Goal: Book appointment/travel/reservation

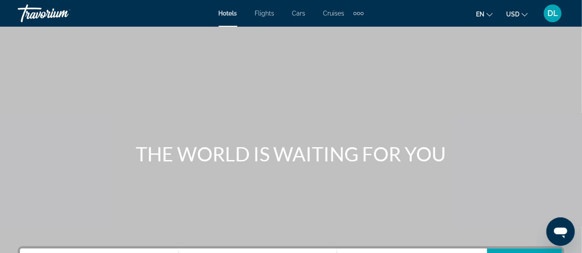
click at [265, 14] on span "Flights" at bounding box center [265, 13] width 20 height 7
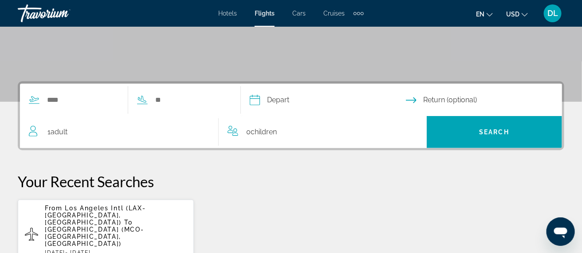
scroll to position [167, 0]
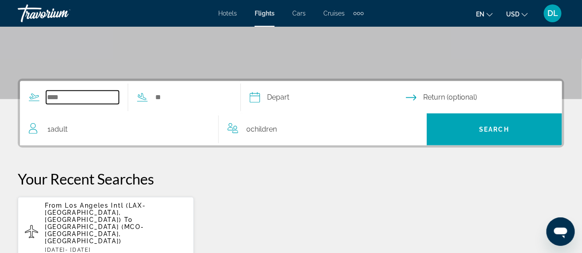
click at [54, 97] on input "Search widget" at bounding box center [82, 97] width 73 height 13
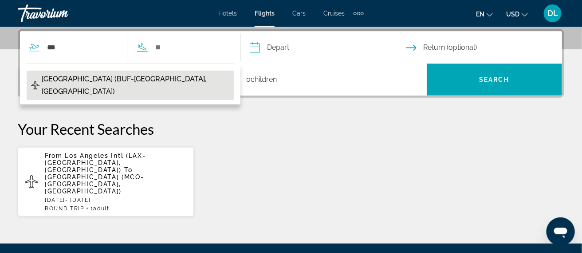
click at [95, 77] on span "Buffalo Niagara Intl Airport (BUF-Buffalo, US)" at bounding box center [136, 85] width 188 height 25
type input "**********"
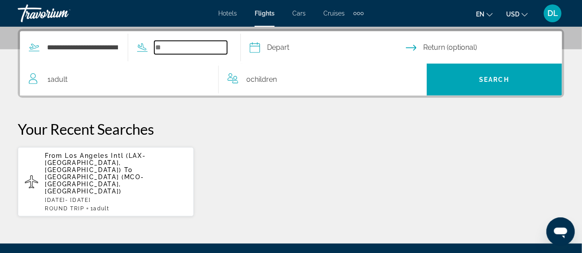
click at [195, 49] on input "Search widget" at bounding box center [190, 47] width 73 height 13
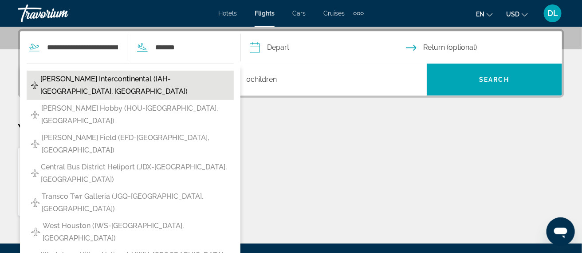
click at [121, 84] on span "George Bush Intercontinental (IAH-Houston, United States of America)" at bounding box center [134, 85] width 189 height 25
type input "**********"
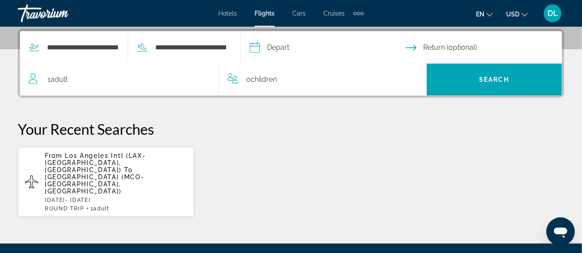
click at [310, 50] on input "Depart date" at bounding box center [328, 49] width 160 height 35
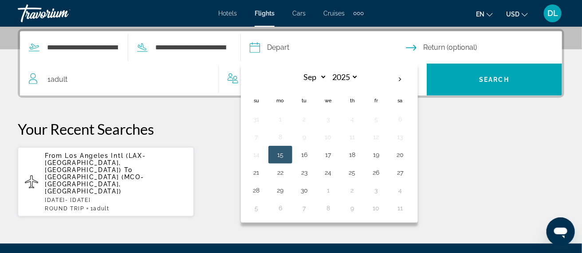
click at [288, 157] on button "15" at bounding box center [280, 154] width 14 height 12
type input "**********"
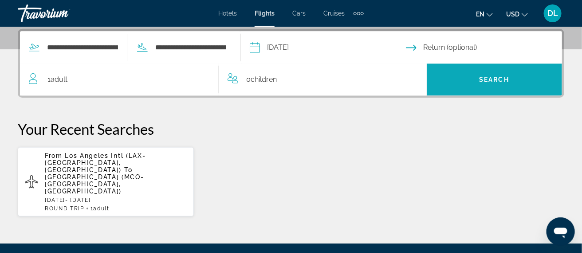
click at [472, 85] on span "Search widget" at bounding box center [495, 79] width 136 height 21
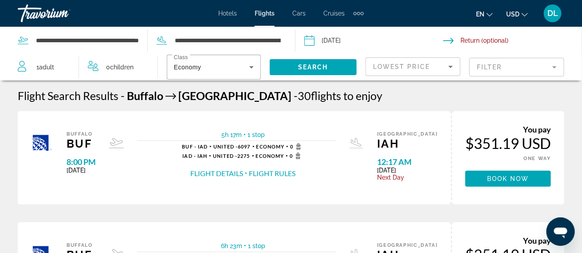
click at [159, 41] on icon "Search widget" at bounding box center [162, 40] width 11 height 11
click at [207, 43] on input "**********" at bounding box center [228, 40] width 108 height 13
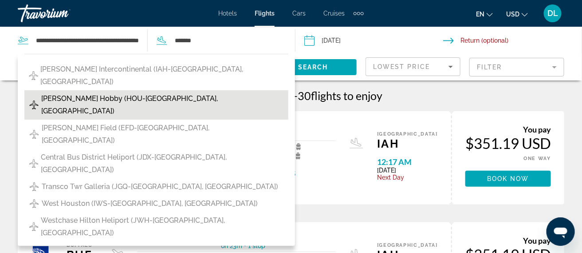
click at [141, 92] on span "William P. Hobby (HOU-Houston, United States of America)" at bounding box center [162, 104] width 243 height 25
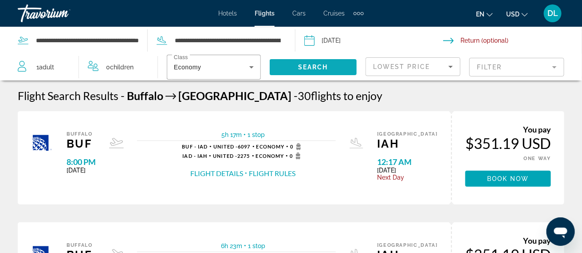
click at [329, 69] on span "Search widget" at bounding box center [313, 66] width 87 height 21
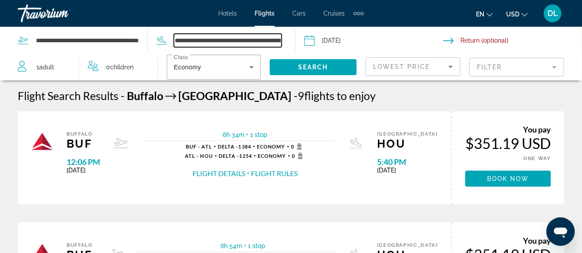
click at [249, 42] on input "**********" at bounding box center [228, 40] width 108 height 13
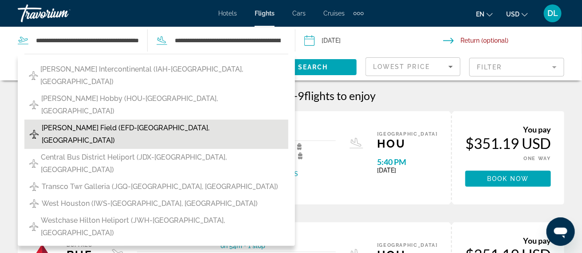
click at [154, 122] on span "Ellington Field (EFD-Houston, United States of America)" at bounding box center [163, 134] width 242 height 25
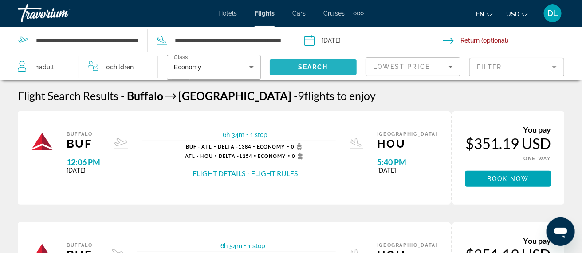
click at [316, 69] on span "Search" at bounding box center [313, 66] width 30 height 7
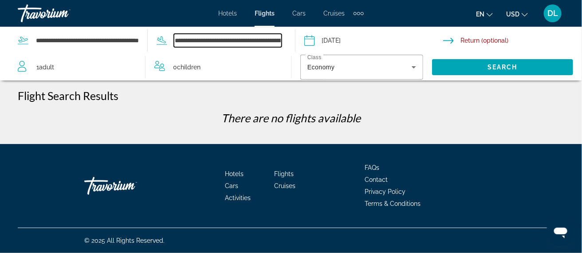
click at [228, 43] on input "**********" at bounding box center [228, 40] width 108 height 13
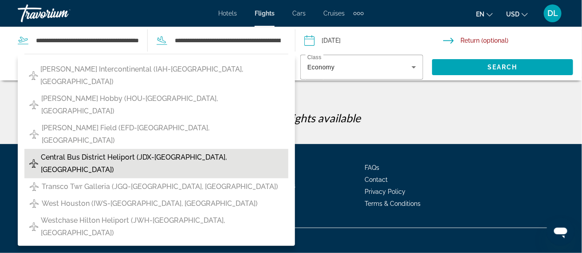
click at [152, 151] on span "Central Bus District Heliport (JDX-Houston, United States of America)" at bounding box center [162, 163] width 243 height 25
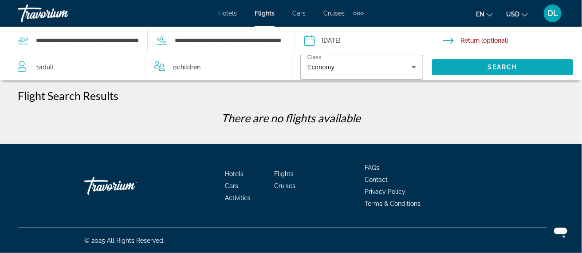
click at [463, 70] on span "Search widget" at bounding box center [502, 66] width 141 height 21
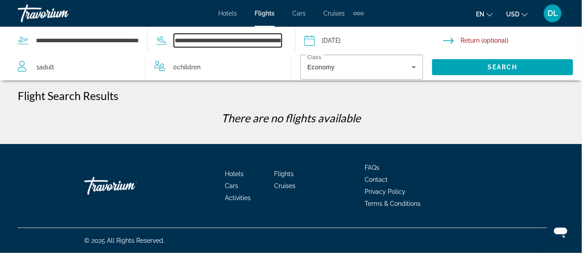
click at [211, 39] on input "**********" at bounding box center [228, 40] width 108 height 13
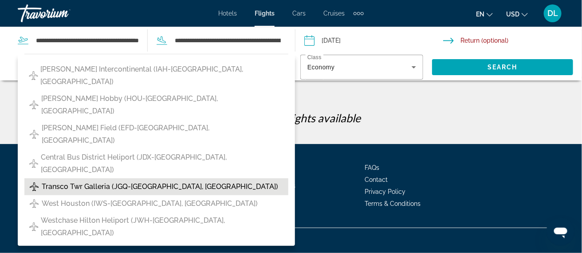
click at [128, 180] on span "Transco Twr Galleria (JGQ-Houston, United States of America)" at bounding box center [160, 186] width 237 height 12
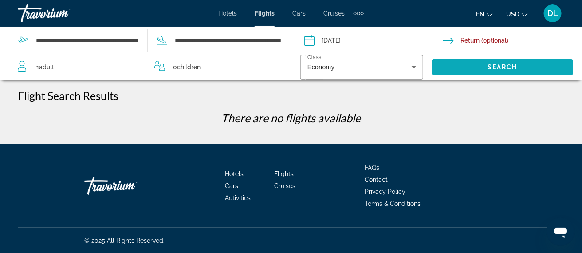
click at [487, 71] on span "Search widget" at bounding box center [502, 66] width 141 height 21
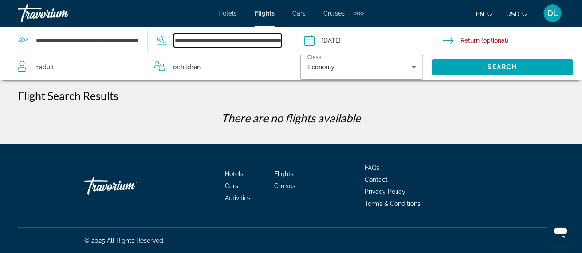
click at [216, 43] on input "**********" at bounding box center [228, 40] width 108 height 13
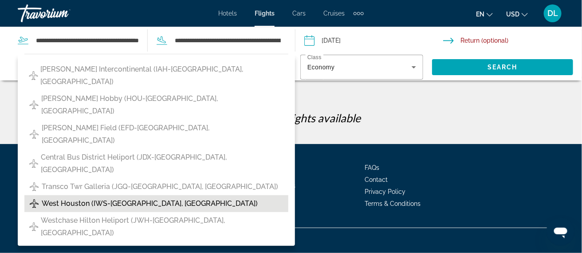
click at [137, 195] on button "West Houston (IWS-Houston, United States of America)" at bounding box center [156, 203] width 264 height 17
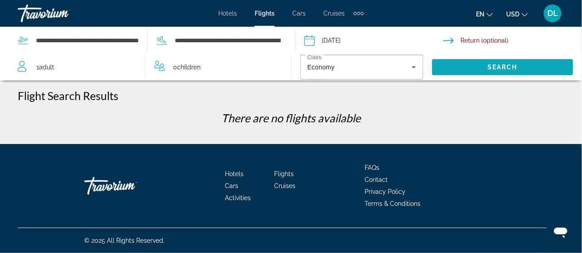
click at [502, 67] on span "Search" at bounding box center [503, 66] width 30 height 7
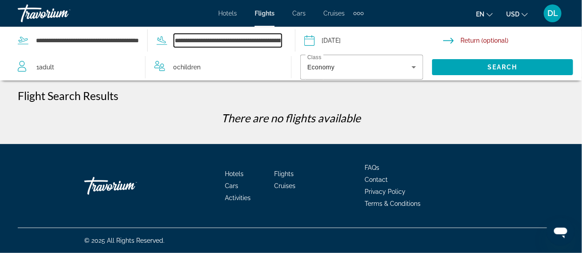
click at [253, 43] on input "**********" at bounding box center [228, 40] width 108 height 13
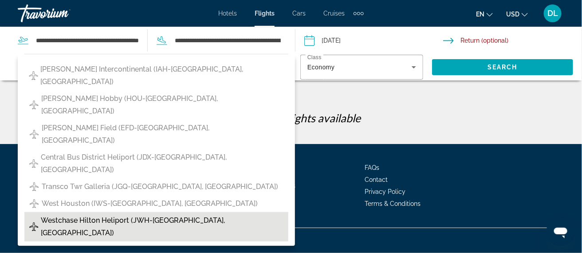
click at [161, 214] on span "Westchase Hilton Heliport (JWH-Houston, United States of America)" at bounding box center [162, 226] width 243 height 25
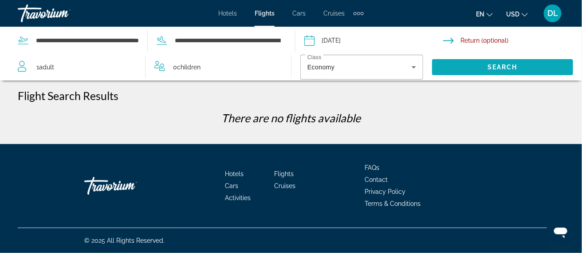
click at [492, 70] on span "Search" at bounding box center [503, 66] width 30 height 7
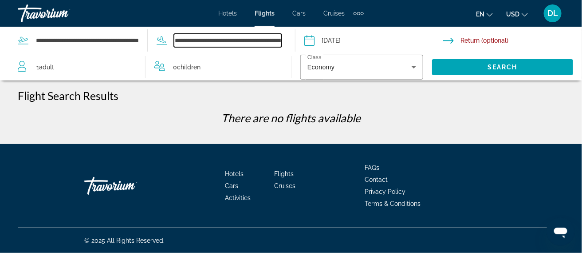
click at [233, 36] on input "**********" at bounding box center [228, 40] width 108 height 13
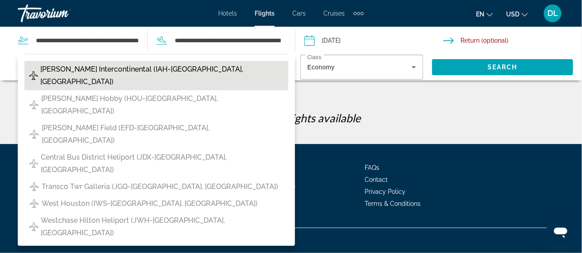
click at [193, 72] on span "George Bush Intercontinental (IAH-Houston, United States of America)" at bounding box center [162, 75] width 244 height 25
type input "**********"
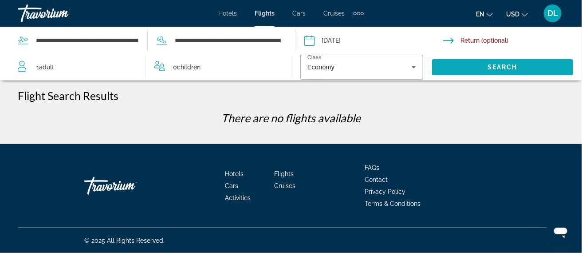
click at [453, 66] on span "Search widget" at bounding box center [502, 66] width 141 height 21
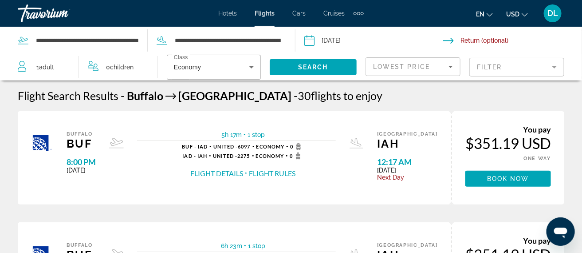
click at [343, 39] on input "Depart date: Sep 15, 2025" at bounding box center [373, 41] width 142 height 29
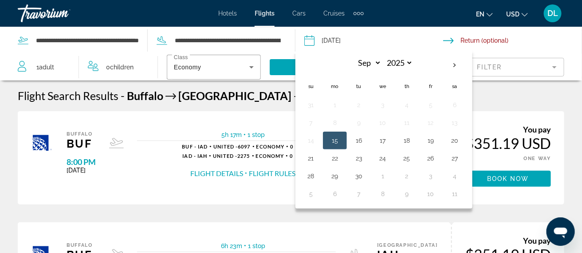
click at [215, 118] on div "Buffalo BUF 8:00 PM Mon Sep 15, 2025 5h 17m 1 stop 1 stop BUF - IAD United - 60…" at bounding box center [235, 158] width 434 height 80
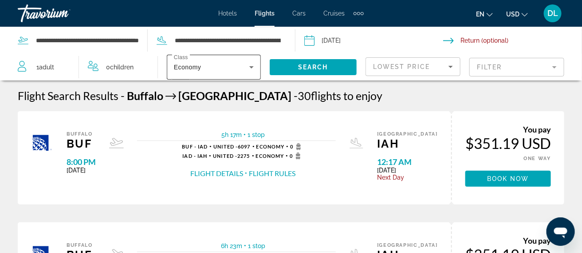
click at [239, 70] on div "Economy" at bounding box center [211, 67] width 75 height 11
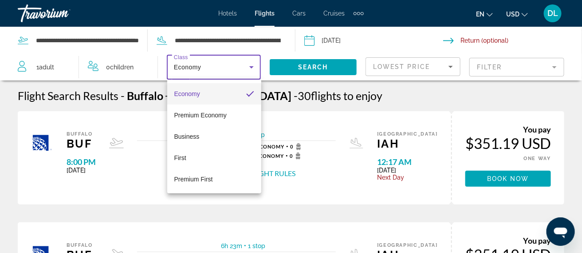
click at [239, 70] on div at bounding box center [291, 126] width 582 height 253
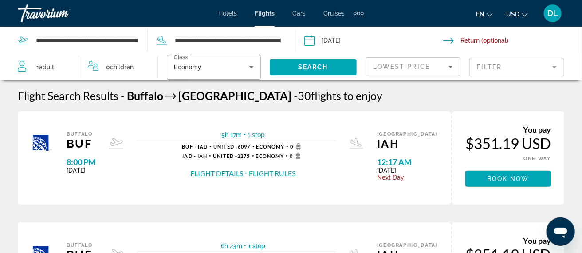
click at [360, 16] on div "Extra navigation items" at bounding box center [359, 13] width 10 height 13
click at [360, 16] on div "Hotels Flights Cars Cruises Activities" at bounding box center [344, 29] width 48 height 29
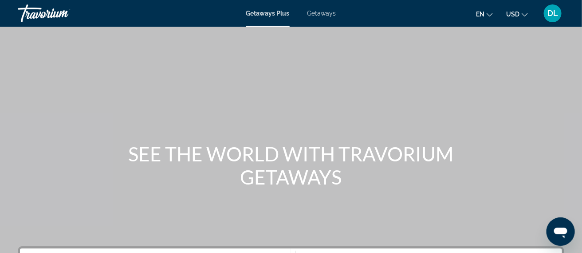
click at [554, 14] on span "DL" at bounding box center [553, 13] width 11 height 9
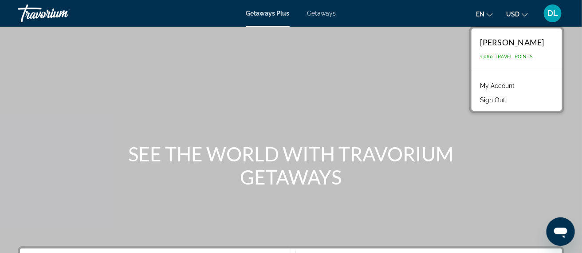
click at [554, 14] on span "DL" at bounding box center [553, 13] width 11 height 9
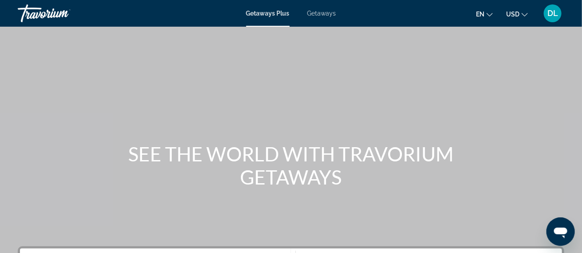
click at [321, 14] on span "Getaways" at bounding box center [322, 13] width 29 height 7
click at [321, 14] on span "Getaways" at bounding box center [321, 13] width 29 height 7
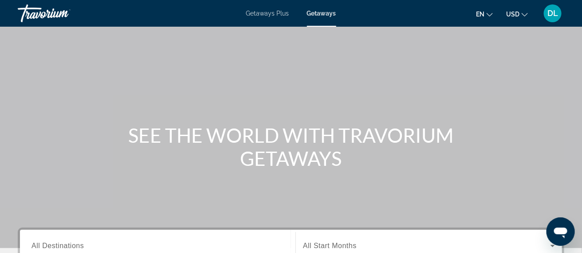
scroll to position [138, 0]
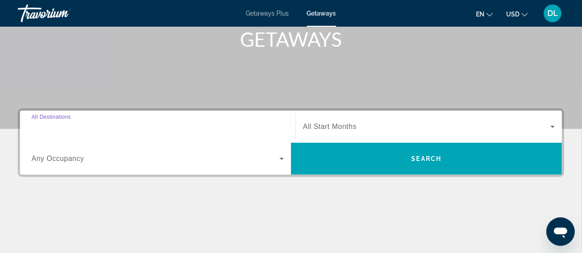
click at [189, 130] on input "Destination All Destinations" at bounding box center [158, 127] width 253 height 11
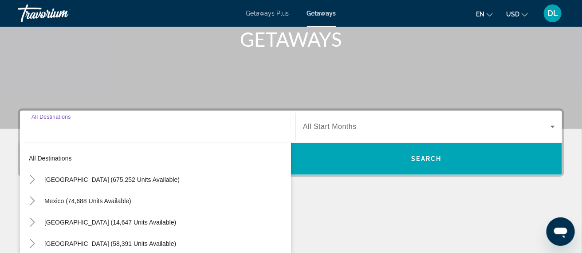
scroll to position [217, 0]
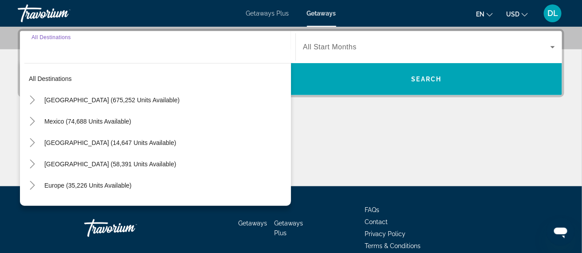
click at [170, 48] on input "Destination All Destinations" at bounding box center [158, 47] width 253 height 11
click at [68, 55] on div "Search widget" at bounding box center [158, 47] width 253 height 25
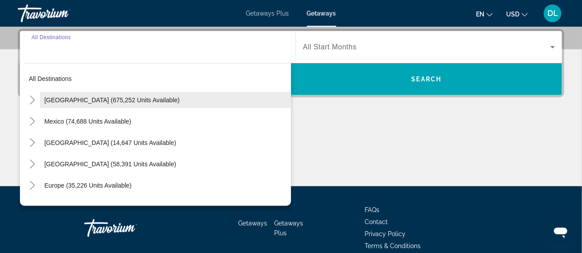
click at [78, 105] on span "Search widget" at bounding box center [165, 99] width 251 height 21
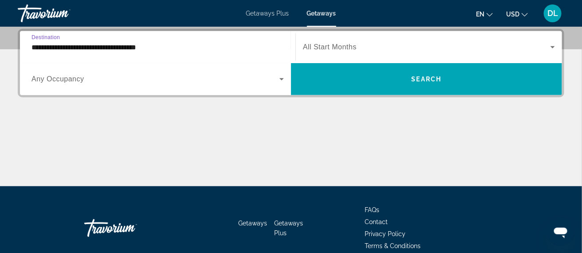
click at [112, 51] on input "**********" at bounding box center [158, 47] width 253 height 11
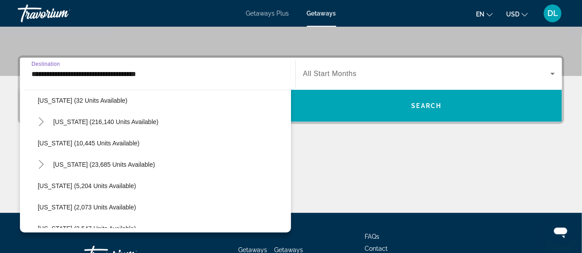
scroll to position [155, 0]
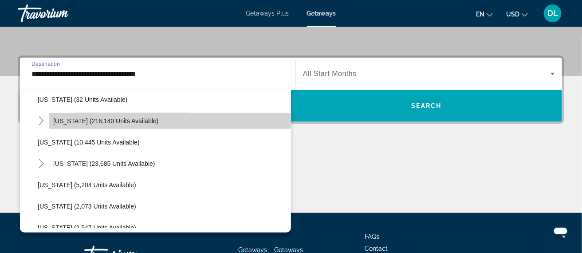
click at [127, 124] on span "Search widget" at bounding box center [170, 120] width 242 height 21
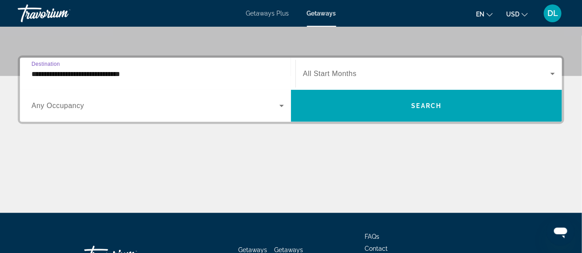
scroll to position [217, 0]
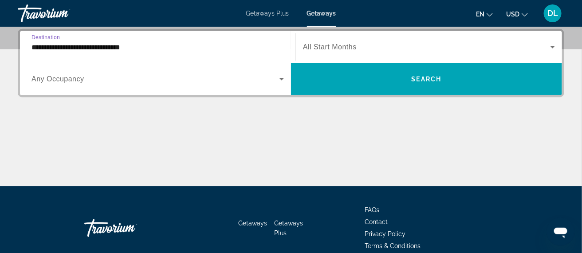
click at [160, 51] on input "**********" at bounding box center [158, 47] width 253 height 11
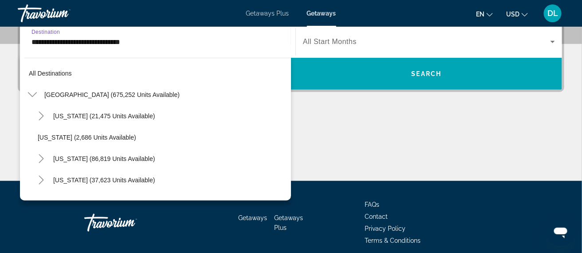
scroll to position [117, 0]
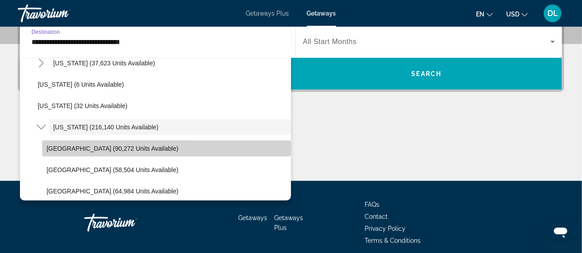
click at [129, 148] on span "[GEOGRAPHIC_DATA] (90,272 units available)" at bounding box center [113, 148] width 132 height 7
type input "**********"
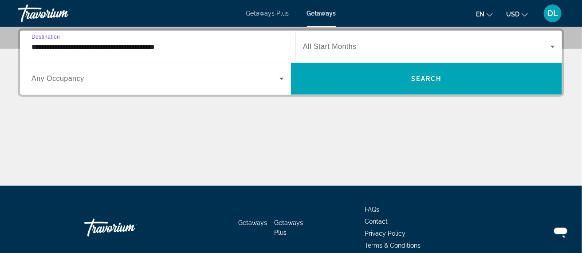
scroll to position [217, 0]
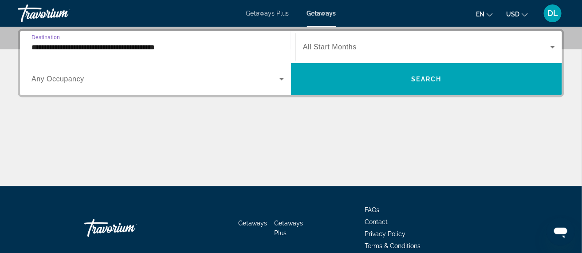
click at [411, 49] on span "Search widget" at bounding box center [427, 47] width 248 height 11
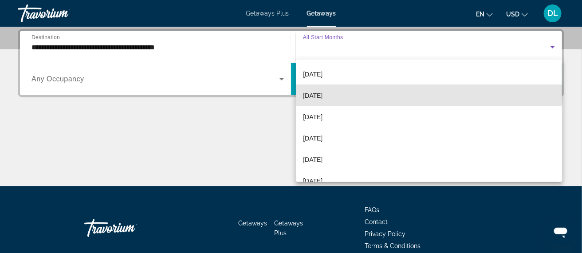
scroll to position [86, 0]
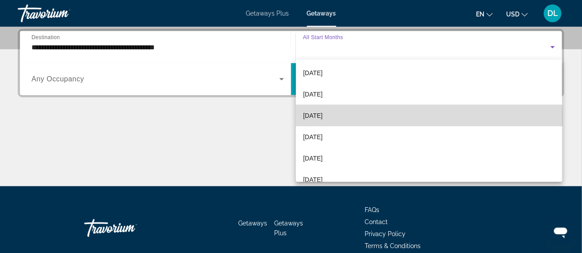
click at [344, 121] on mat-option "[DATE]" at bounding box center [429, 115] width 266 height 21
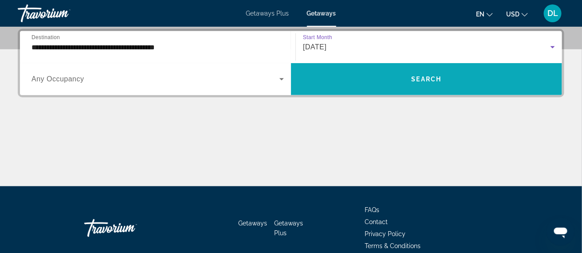
click at [394, 82] on span "Search widget" at bounding box center [426, 78] width 271 height 21
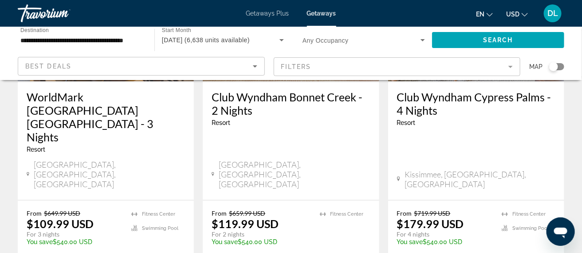
scroll to position [173, 0]
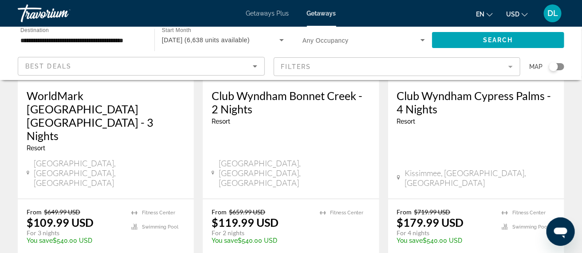
click at [235, 69] on div "Best Deals" at bounding box center [139, 66] width 228 height 11
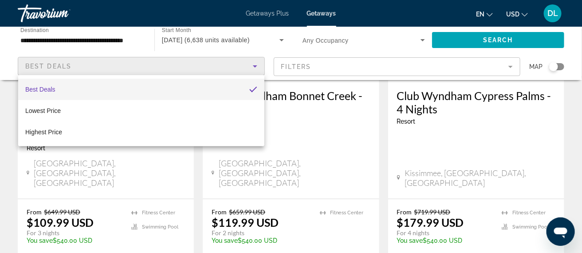
click at [382, 67] on div at bounding box center [291, 126] width 582 height 253
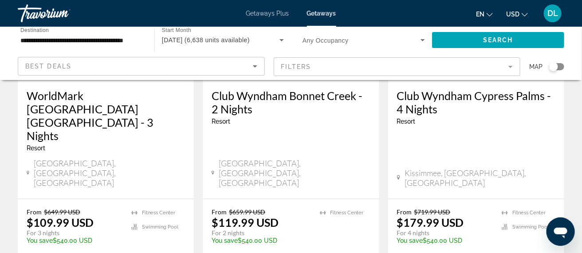
click at [386, 72] on mat-form-field "Filters" at bounding box center [397, 66] width 247 height 19
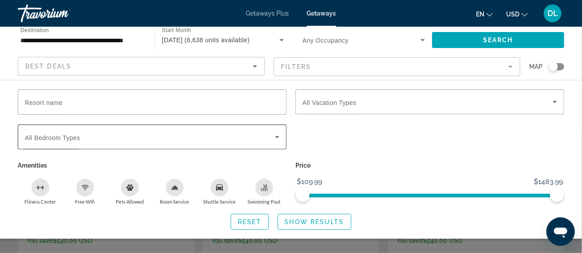
click at [243, 148] on div "Search widget" at bounding box center [152, 136] width 255 height 25
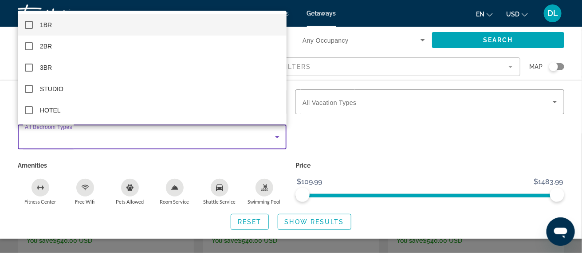
click at [248, 141] on div at bounding box center [291, 126] width 582 height 253
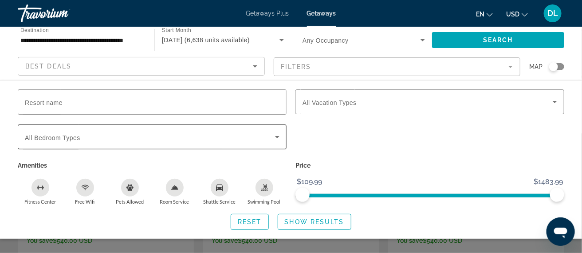
click at [259, 139] on span "Search widget" at bounding box center [150, 136] width 250 height 11
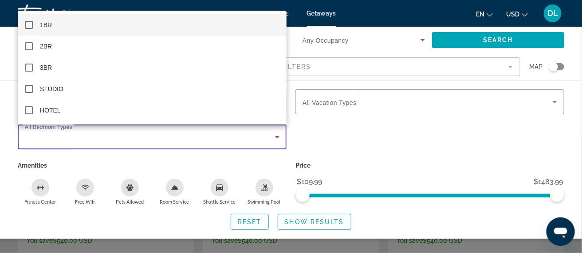
click at [335, 140] on div at bounding box center [291, 126] width 582 height 253
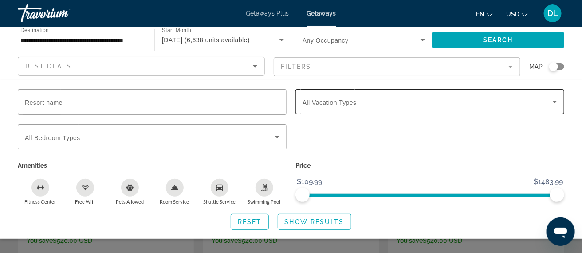
click at [350, 104] on span "All Vacation Types" at bounding box center [330, 102] width 54 height 7
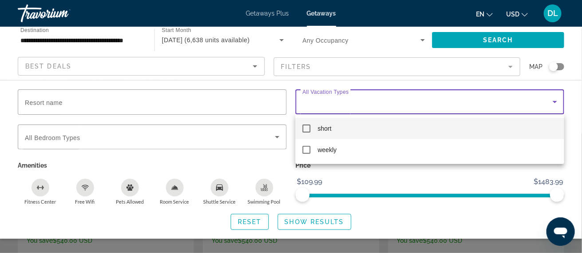
click at [351, 98] on div at bounding box center [291, 126] width 582 height 253
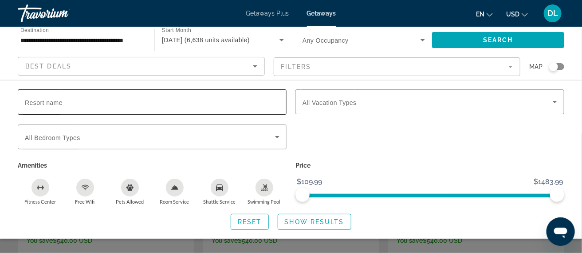
click at [265, 102] on input "Resort name" at bounding box center [152, 102] width 255 height 11
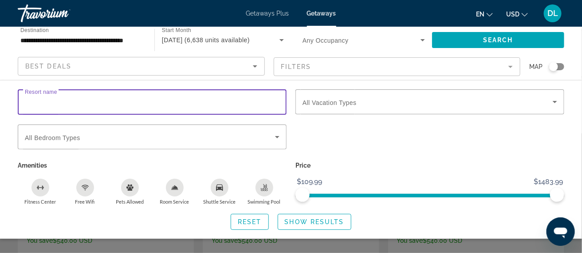
click at [320, 140] on div "Search widget" at bounding box center [430, 141] width 278 height 35
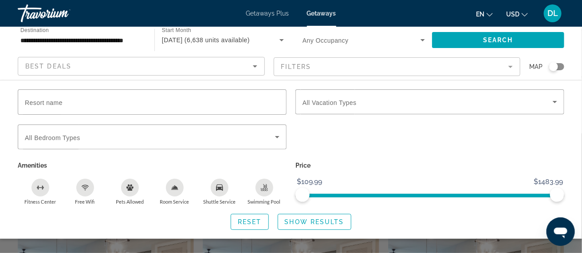
scroll to position [264, 0]
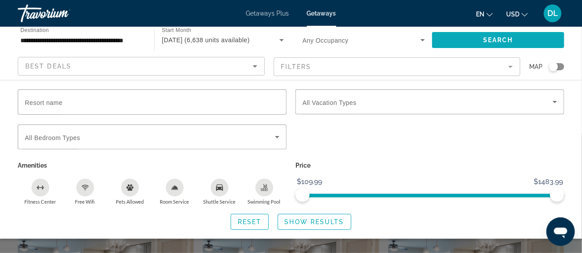
click at [477, 40] on span "Search widget" at bounding box center [498, 39] width 132 height 21
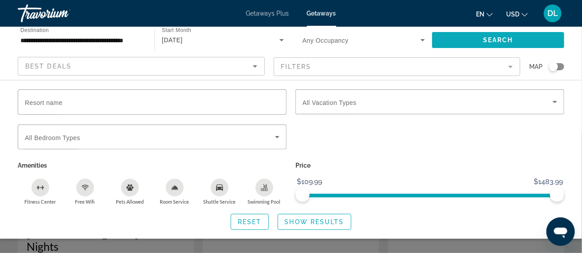
scroll to position [63, 0]
click at [319, 226] on span "Search widget" at bounding box center [314, 221] width 73 height 21
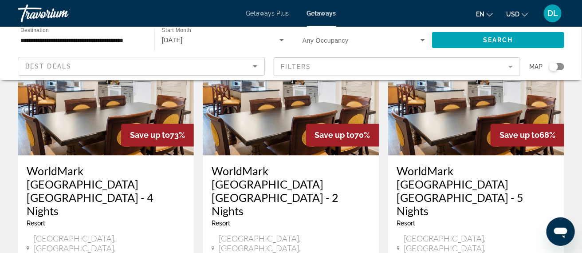
scroll to position [457, 0]
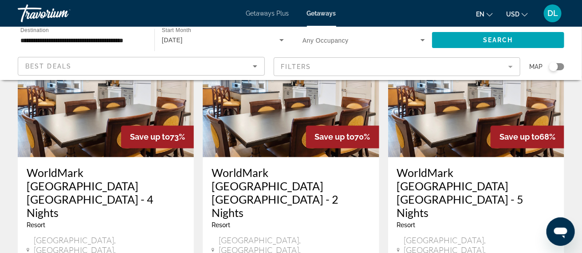
click at [354, 66] on mat-form-field "Filters" at bounding box center [397, 66] width 247 height 19
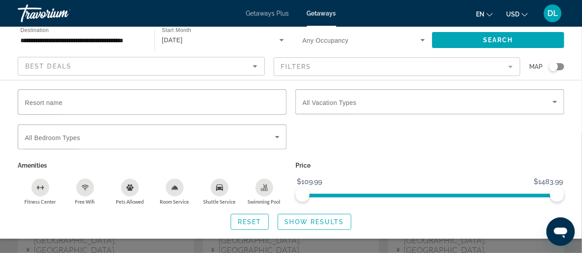
click at [258, 69] on icon "Sort by" at bounding box center [255, 66] width 11 height 11
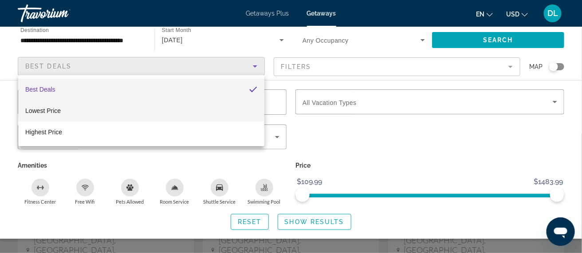
click at [245, 115] on mat-option "Lowest Price" at bounding box center [141, 110] width 246 height 21
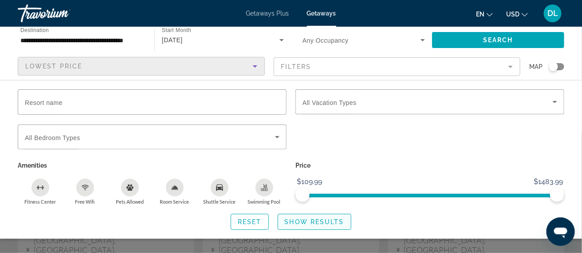
click at [308, 225] on span "Show Results" at bounding box center [314, 221] width 59 height 7
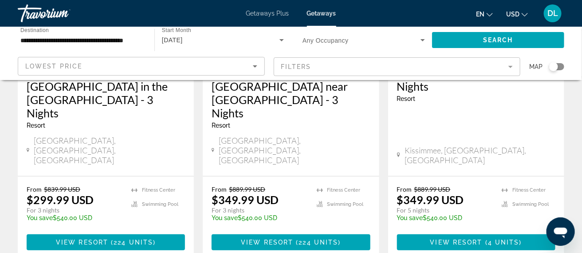
scroll to position [1289, 0]
